Goal: Book appointment/travel/reservation

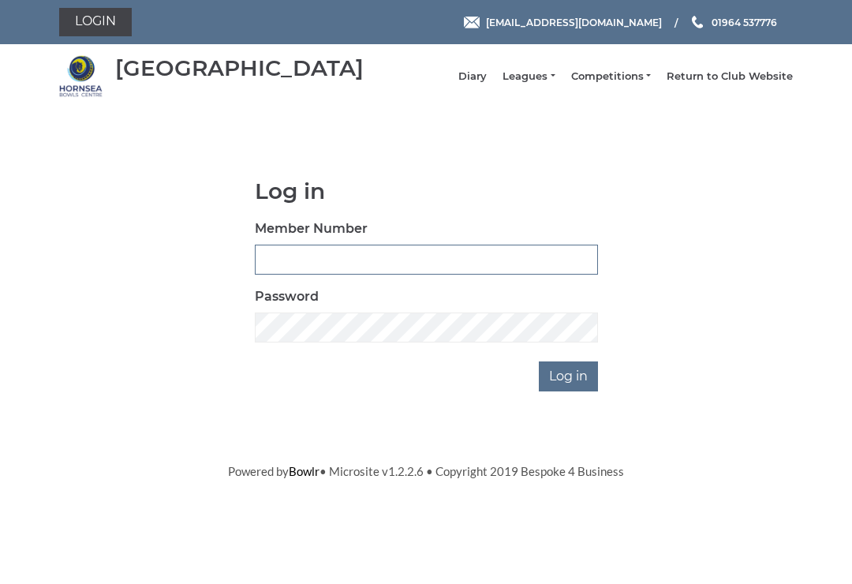
type input "0530"
click at [570, 387] on input "Log in" at bounding box center [568, 376] width 59 height 30
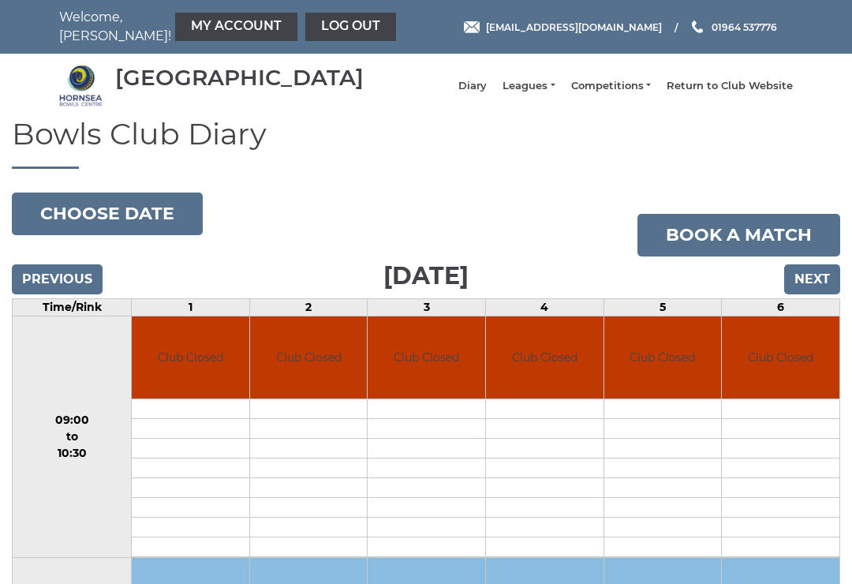
click at [823, 287] on input "Next" at bounding box center [812, 279] width 56 height 30
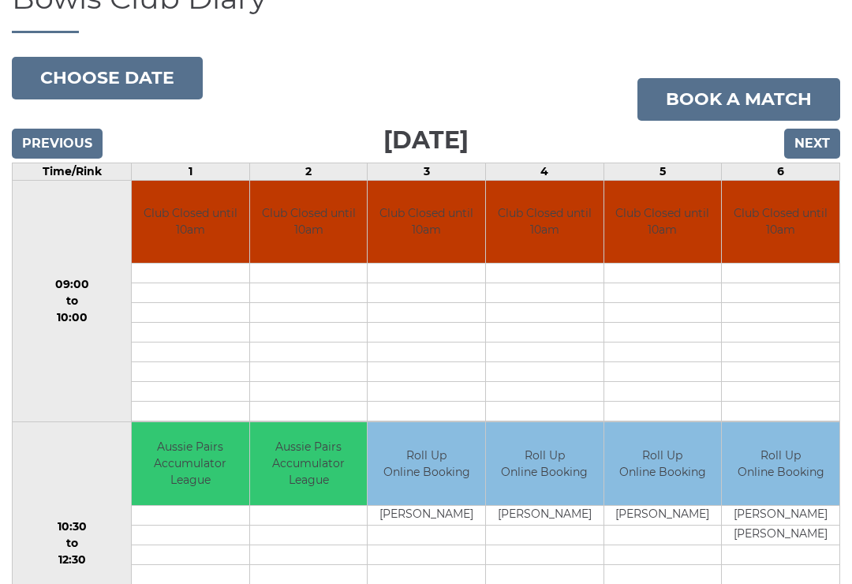
scroll to position [134, 0]
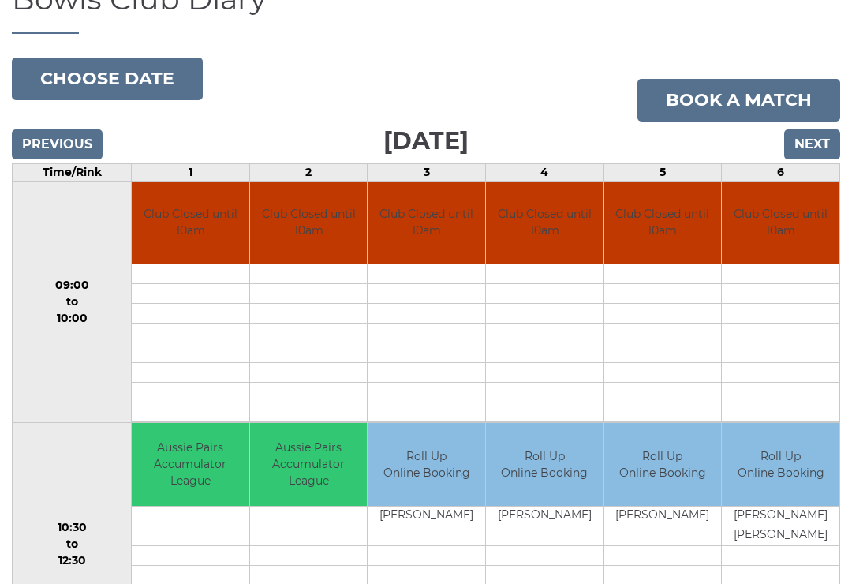
click at [754, 103] on link "Book a match" at bounding box center [739, 101] width 203 height 43
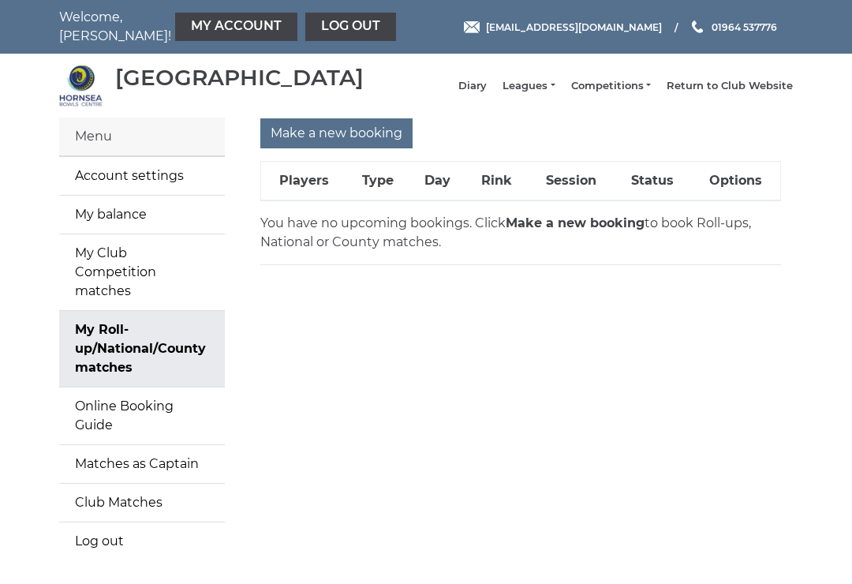
click at [552, 230] on strong "Make a new booking" at bounding box center [575, 222] width 139 height 15
click at [334, 146] on input "Make a new booking" at bounding box center [336, 133] width 152 height 30
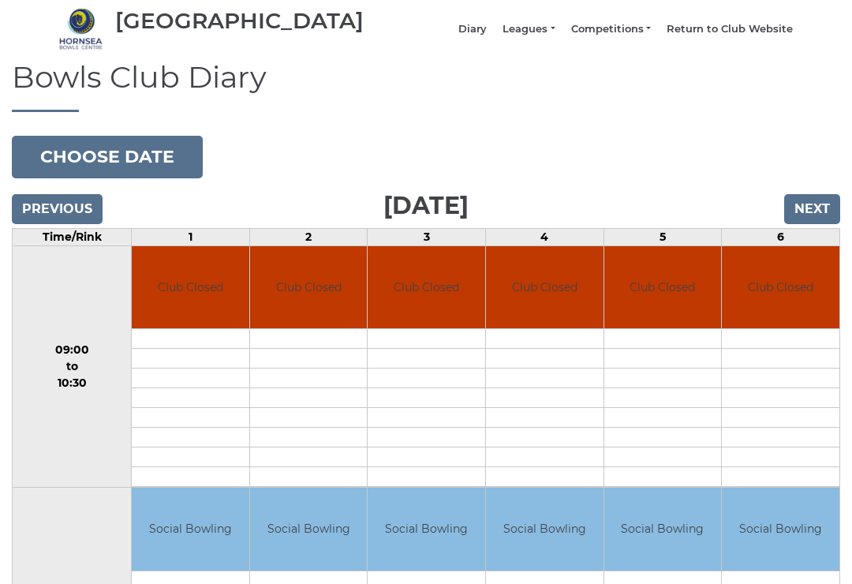
click at [821, 217] on input "Next" at bounding box center [812, 210] width 56 height 30
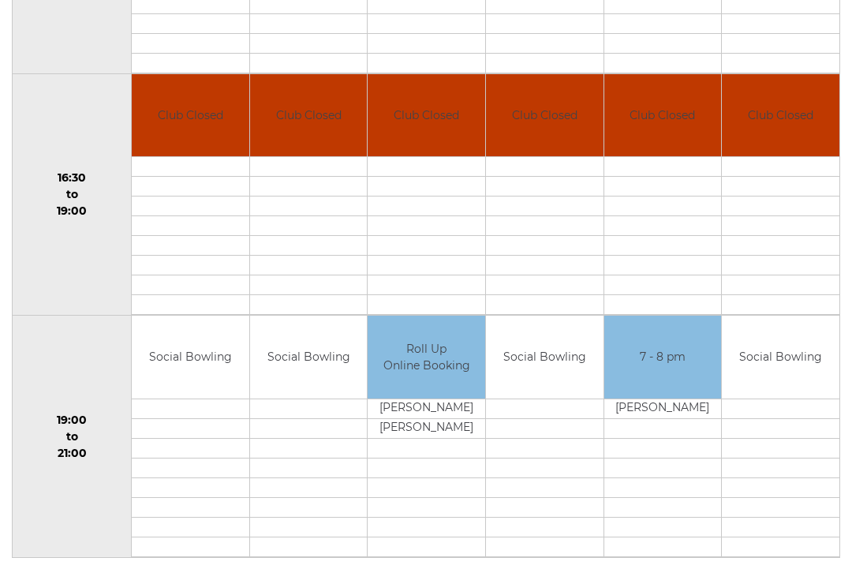
scroll to position [1198, 0]
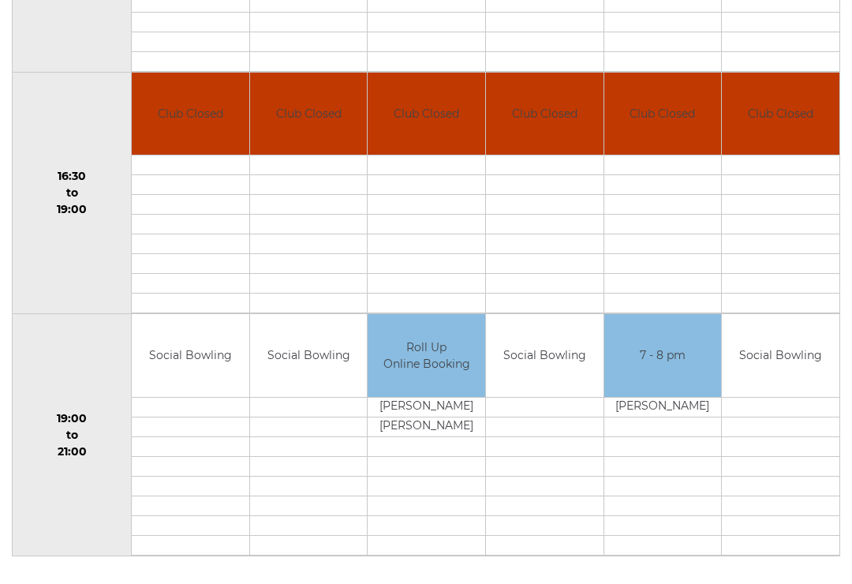
click at [0, 0] on link "Book slot" at bounding box center [0, 0] width 0 height 0
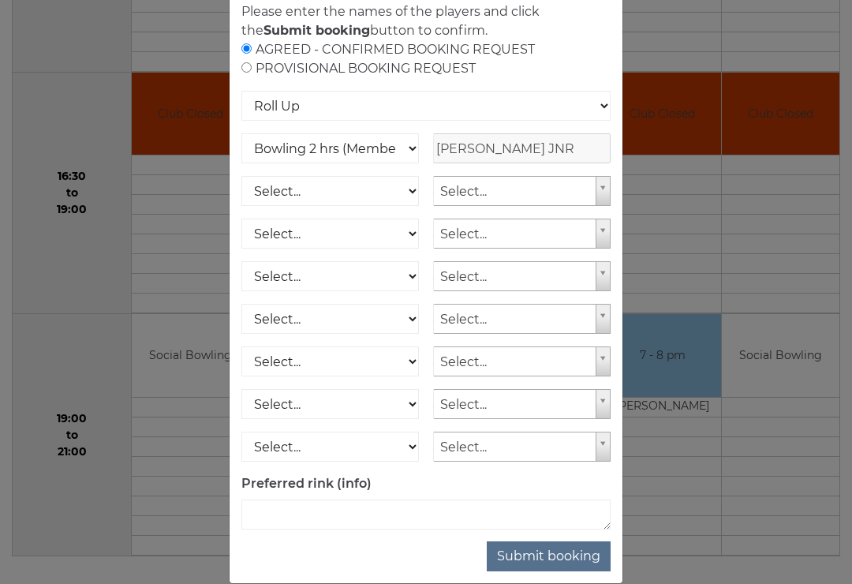
scroll to position [124, 0]
click at [576, 549] on button "Submit booking" at bounding box center [549, 557] width 124 height 30
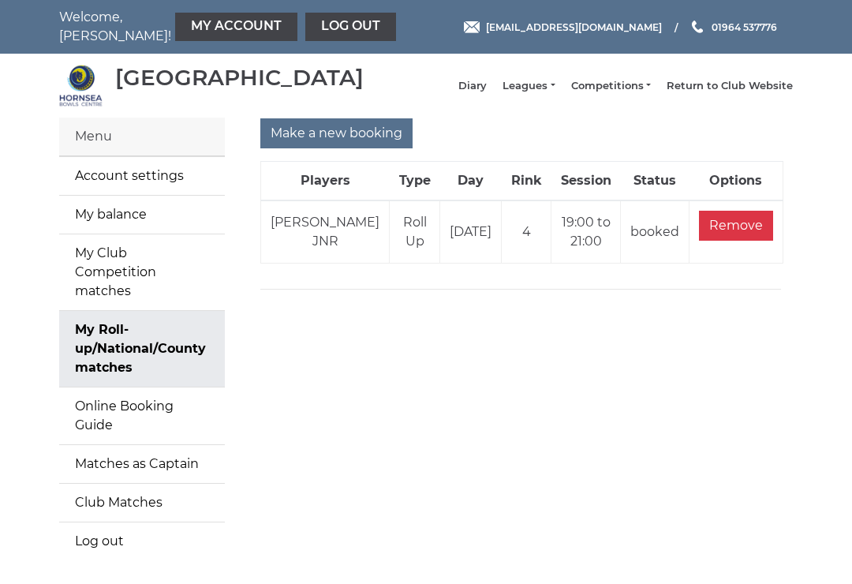
click at [342, 144] on input "Make a new booking" at bounding box center [336, 133] width 152 height 30
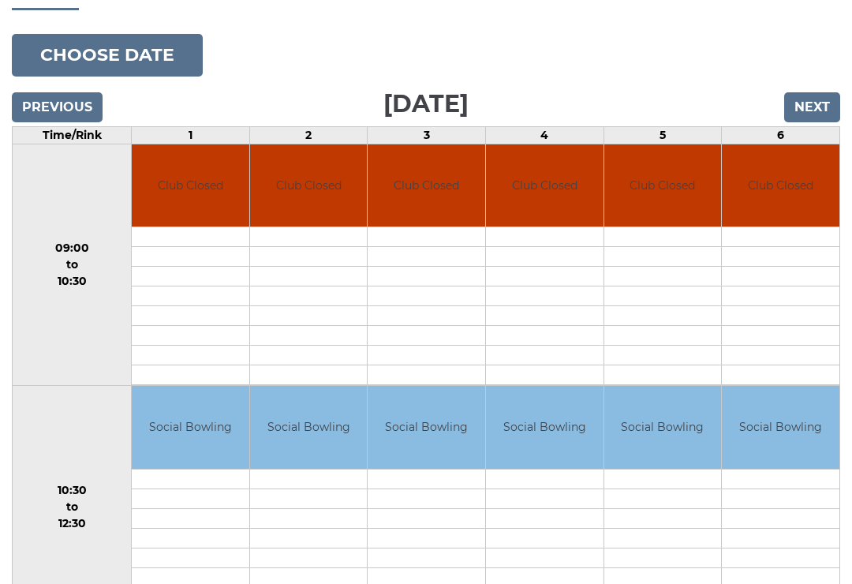
scroll to position [152, 0]
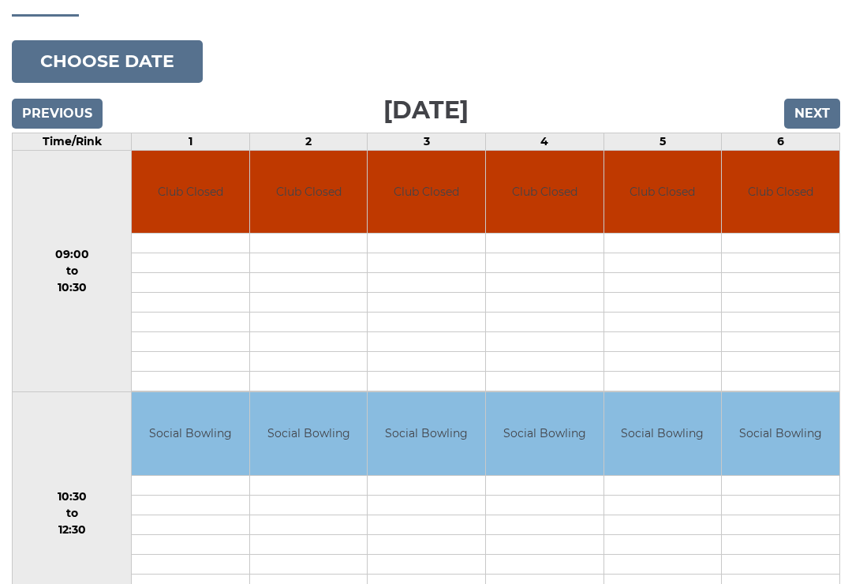
click at [829, 121] on input "Next" at bounding box center [812, 114] width 56 height 30
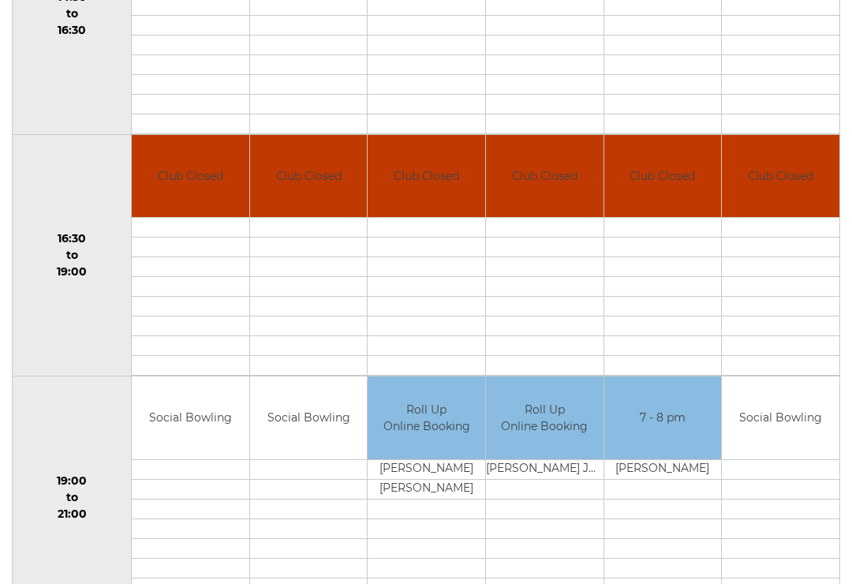
scroll to position [1198, 0]
